Goal: Transaction & Acquisition: Purchase product/service

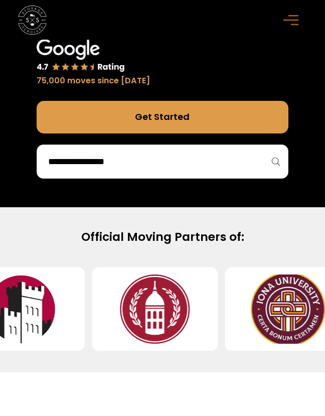
scroll to position [356, 0]
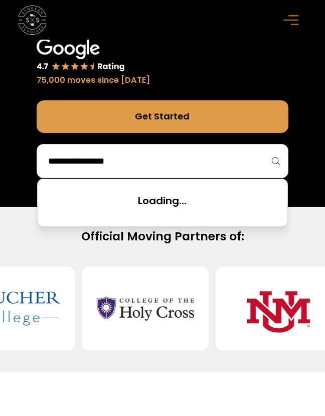
click at [110, 161] on input "search" at bounding box center [162, 161] width 231 height 17
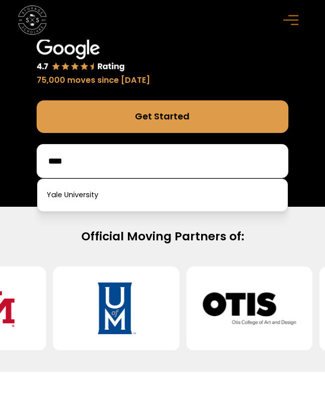
type input "****"
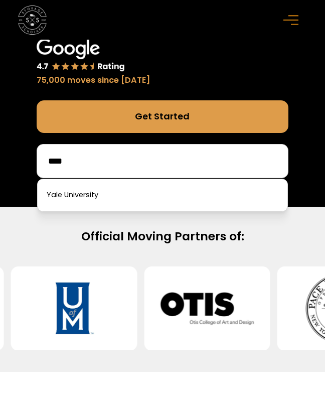
click at [100, 195] on link at bounding box center [163, 195] width 242 height 22
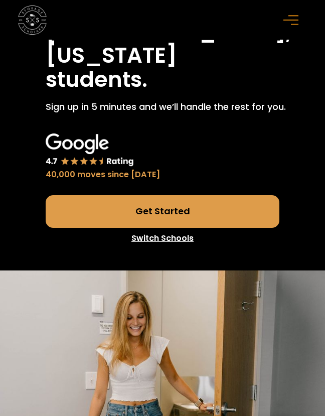
scroll to position [154, 0]
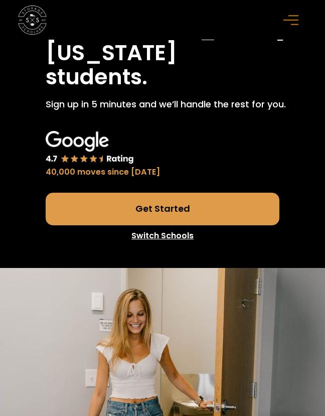
click at [136, 193] on link "Get Started" at bounding box center [163, 209] width 234 height 33
